Goal: Use online tool/utility: Utilize a website feature to perform a specific function

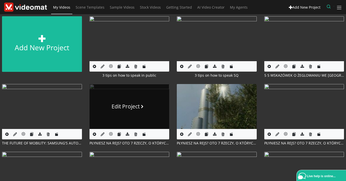
scroll to position [58, 0]
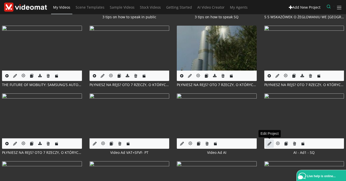
click at [268, 141] on icon at bounding box center [270, 143] width 4 height 4
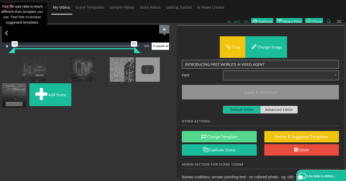
scroll to position [36, 0]
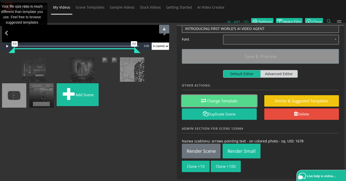
click at [211, 95] on button "Change Template" at bounding box center [219, 100] width 75 height 11
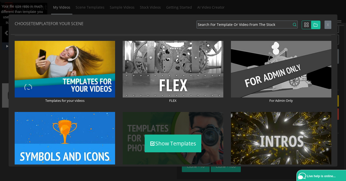
scroll to position [58, 0]
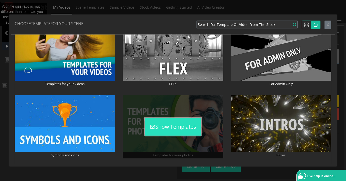
click at [163, 125] on button "Show Templates" at bounding box center [173, 126] width 57 height 18
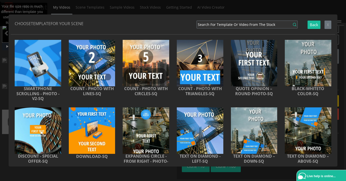
scroll to position [0, 0]
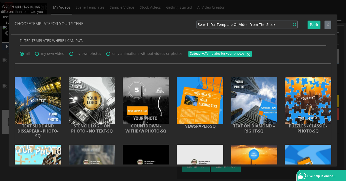
click at [68, 50] on icon at bounding box center [68, 50] width 0 height 0
click at [70, 54] on input "my own photos" at bounding box center [70, 52] width 3 height 3
radio input "true"
click at [329, 26] on span "X" at bounding box center [328, 24] width 2 height 5
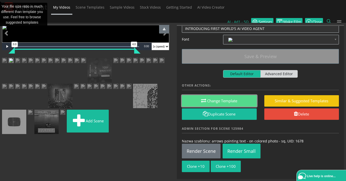
click at [225, 95] on button "Change Template" at bounding box center [219, 100] width 75 height 11
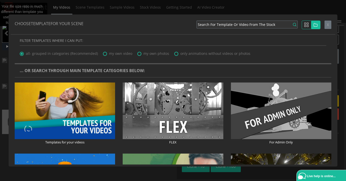
click at [146, 55] on span "my own photos" at bounding box center [157, 53] width 26 height 5
click at [141, 54] on input "my own photos" at bounding box center [138, 52] width 3 height 3
radio input "true"
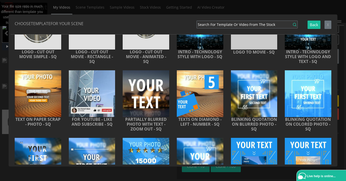
scroll to position [1756, 0]
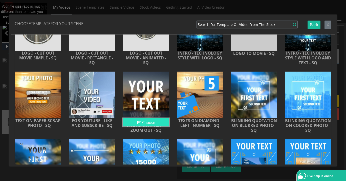
click at [158, 124] on button "Choose" at bounding box center [146, 122] width 47 height 8
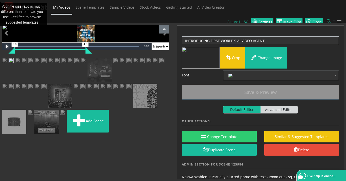
click at [6, 46] on span "Video Player" at bounding box center [7, 46] width 10 height 0
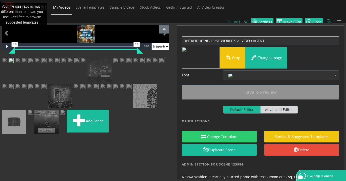
drag, startPoint x: 87, startPoint y: 158, endPoint x: 156, endPoint y: 158, distance: 69.1
click at [156, 54] on div "Video Player is loading. Play Loaded : 100.00% 0:07 0:00 0.0 6.9 Current Time 0…" at bounding box center [85, 39] width 167 height 29
click at [7, 46] on span "Video Player" at bounding box center [7, 46] width 10 height 0
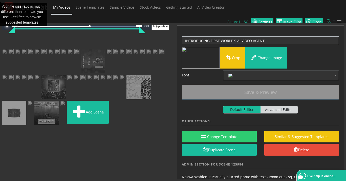
drag, startPoint x: 36, startPoint y: 172, endPoint x: 11, endPoint y: 153, distance: 30.8
click at [11, 126] on ul "Add scene" at bounding box center [85, 81] width 167 height 89
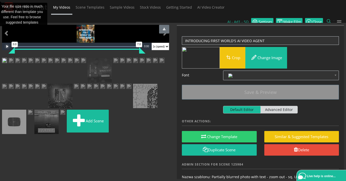
click at [6, 46] on span "Video Player" at bounding box center [7, 46] width 10 height 0
click at [8, 46] on span "Video Player" at bounding box center [7, 46] width 10 height 0
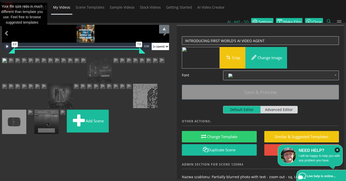
click at [8, 46] on span "Video Player" at bounding box center [7, 46] width 10 height 0
click at [7, 46] on span "Video Player" at bounding box center [7, 46] width 10 height 0
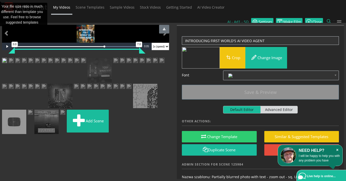
click at [338, 149] on icon "×" at bounding box center [337, 149] width 5 height 5
